Goal: Entertainment & Leisure: Consume media (video, audio)

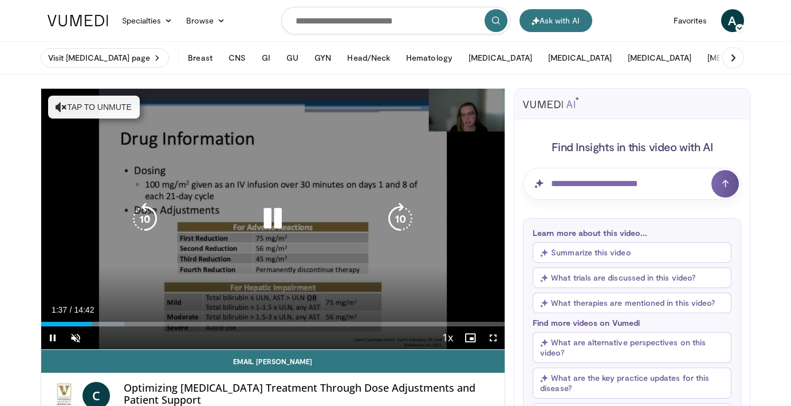
click at [63, 106] on icon "Video Player" at bounding box center [61, 106] width 11 height 11
click at [276, 216] on icon "Video Player" at bounding box center [272, 219] width 32 height 32
click at [276, 219] on icon "Video Player" at bounding box center [272, 219] width 32 height 32
